Goal: Information Seeking & Learning: Learn about a topic

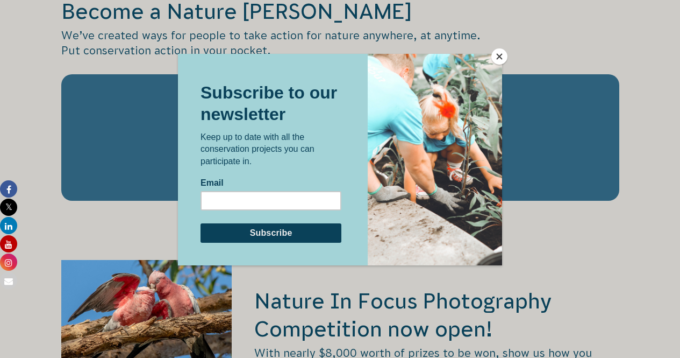
scroll to position [1965, 0]
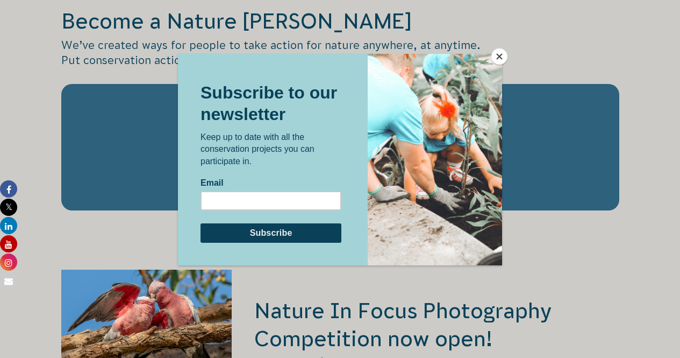
click at [497, 52] on button "Close" at bounding box center [499, 56] width 16 height 16
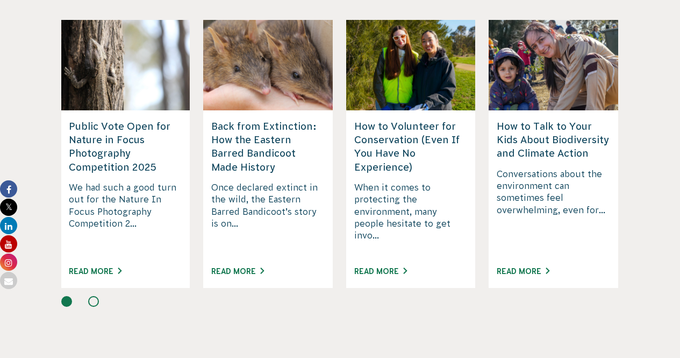
scroll to position [2827, 0]
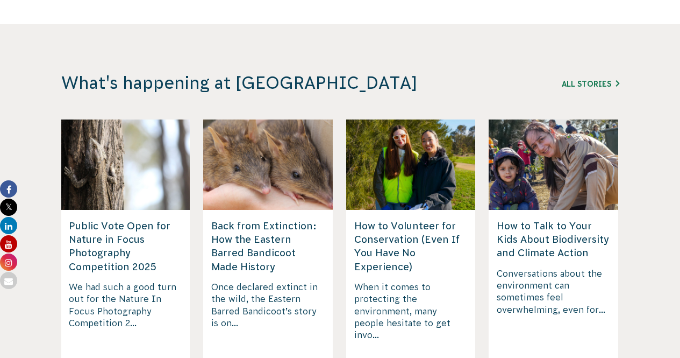
click at [383, 219] on h5 "How to Volunteer for Conservation (Even If You Have No Experience)" at bounding box center [410, 246] width 113 height 54
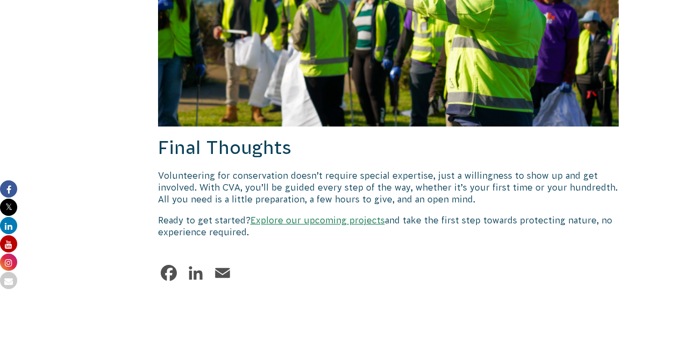
scroll to position [1580, 0]
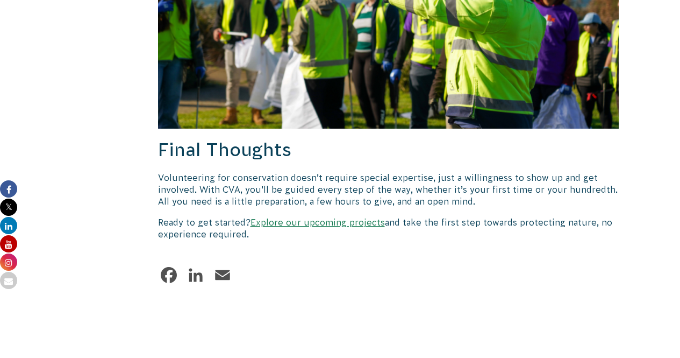
click at [316, 217] on link "Explore our upcoming projects" at bounding box center [318, 222] width 134 height 10
